Goal: Find specific page/section

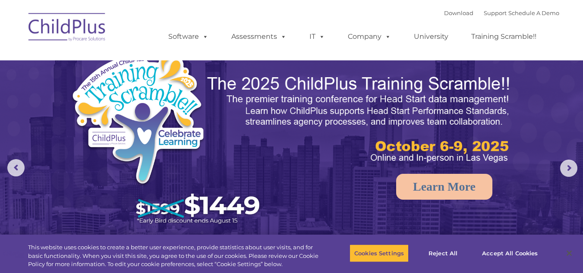
select select "MEDIUM"
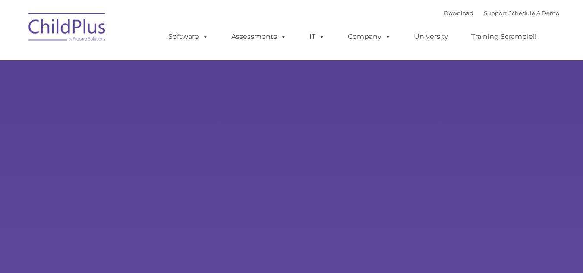
type input ""
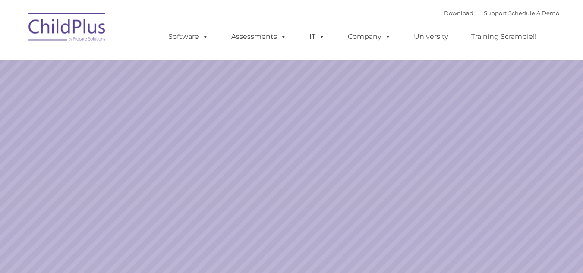
select select "MEDIUM"
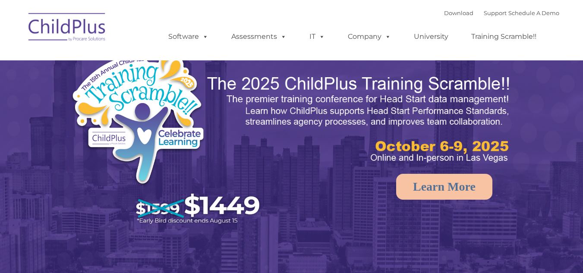
select select "MEDIUM"
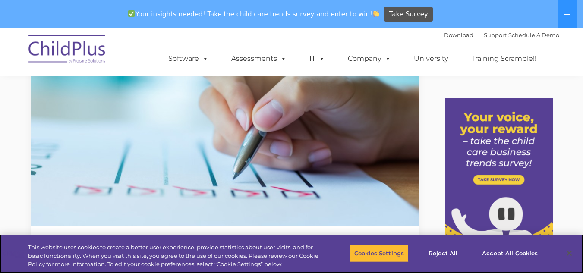
scroll to position [82, 0]
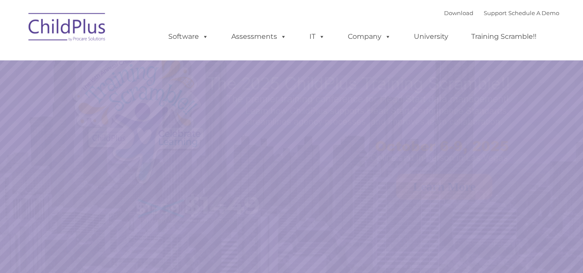
select select "MEDIUM"
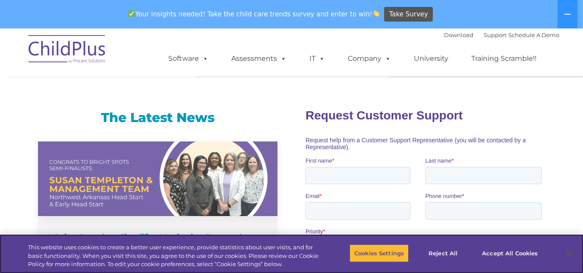
scroll to position [532, 0]
